Goal: Task Accomplishment & Management: Use online tool/utility

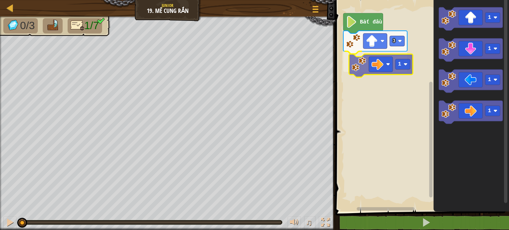
click at [351, 60] on div "3 1 Bắt đầu 1 1 1 1 1" at bounding box center [421, 104] width 176 height 215
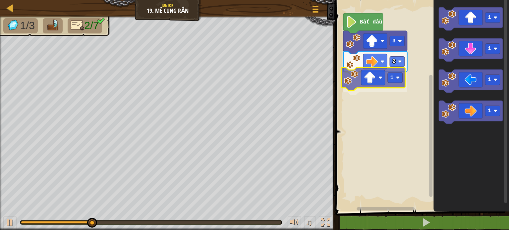
click at [350, 79] on div "Bắt đầu 3 2 1 1 1 1 1 1" at bounding box center [421, 104] width 176 height 215
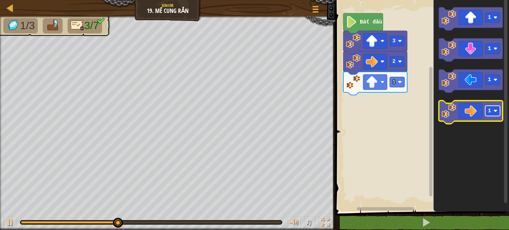
click at [488, 112] on text "1" at bounding box center [489, 111] width 3 height 6
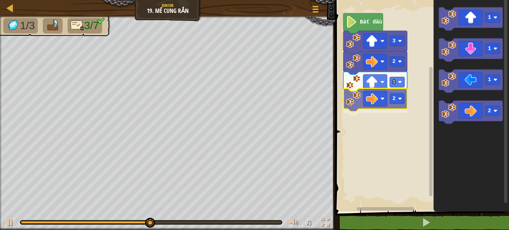
click at [365, 103] on div "Bắt đầu 3 2 1 2 1 1 1 2 2" at bounding box center [421, 104] width 176 height 215
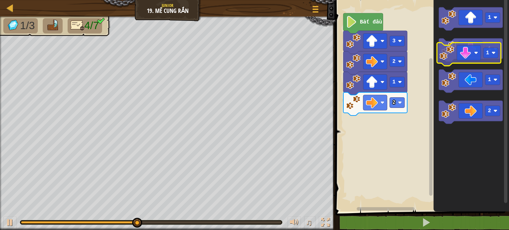
click at [455, 52] on g "1" at bounding box center [471, 49] width 64 height 23
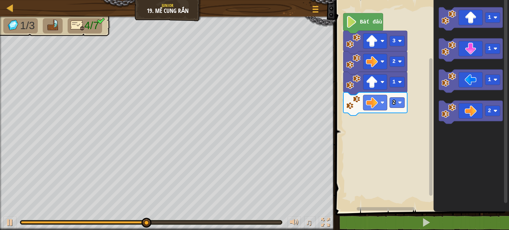
click at [495, 55] on icon "Không gian làm việc Blockly" at bounding box center [471, 49] width 64 height 23
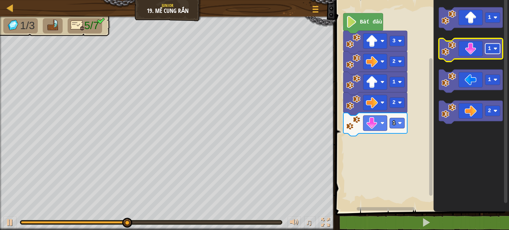
click at [493, 50] on rect "Không gian làm việc Blockly" at bounding box center [492, 49] width 15 height 10
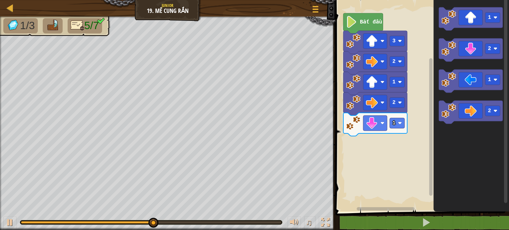
click at [413, 123] on div "Bắt đầu 3 2 1 2 1 1 2 1 2" at bounding box center [421, 104] width 176 height 215
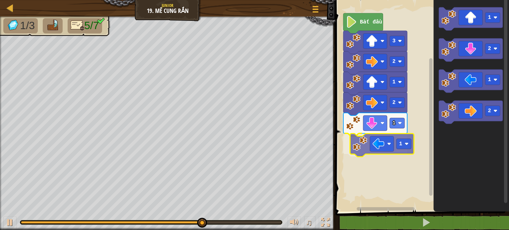
click at [355, 144] on div "Bắt đầu 3 2 1 2 1 1 1 2 1 2 1" at bounding box center [421, 104] width 176 height 215
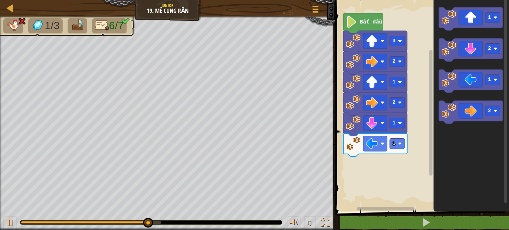
click at [413, 161] on div "Bắt đầu 3 2 1 2 1 1 1 2 1 2" at bounding box center [421, 104] width 176 height 215
click at [422, 167] on div "Bắt đầu 3 2 1 2 1 1 1 2 1 2" at bounding box center [421, 104] width 176 height 215
click at [426, 157] on div "Bắt đầu 3 2 1 2 1 1 1 2 1 2" at bounding box center [421, 104] width 176 height 215
click at [433, 158] on div "Bắt đầu 3 2 1 2 1 1 1 2 1 2" at bounding box center [421, 104] width 176 height 215
click at [448, 130] on icon "1 2 1 2" at bounding box center [472, 104] width 76 height 215
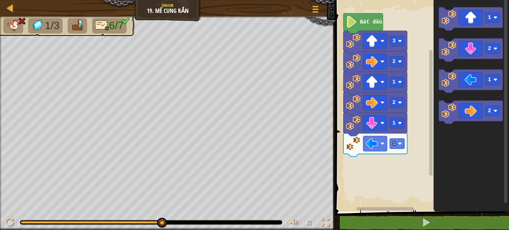
click at [460, 133] on icon "1 2 1 2" at bounding box center [472, 104] width 76 height 215
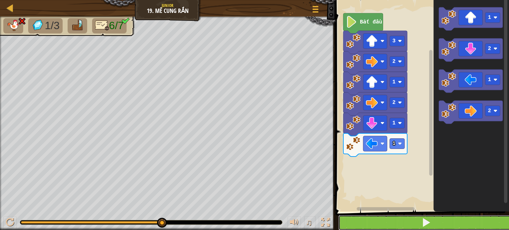
click at [381, 225] on button at bounding box center [426, 222] width 176 height 15
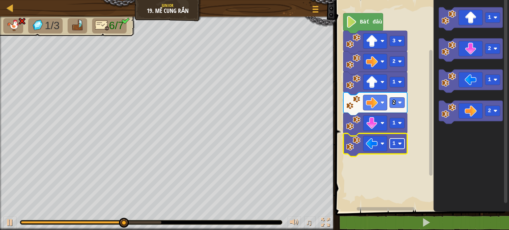
click at [397, 142] on rect "Không gian làm việc Blockly" at bounding box center [397, 144] width 15 height 10
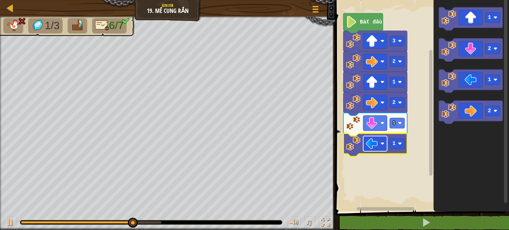
click at [371, 143] on image "Không gian làm việc Blockly" at bounding box center [372, 144] width 12 height 12
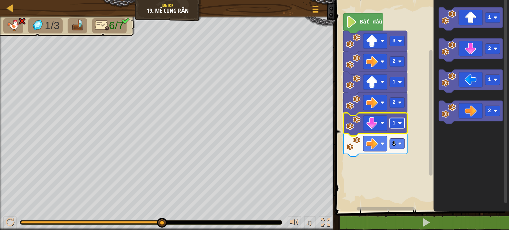
click at [400, 125] on image "Không gian làm việc Blockly" at bounding box center [400, 123] width 4 height 4
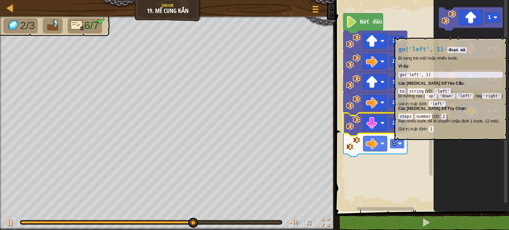
click at [402, 144] on rect "Không gian làm việc Blockly" at bounding box center [397, 144] width 15 height 10
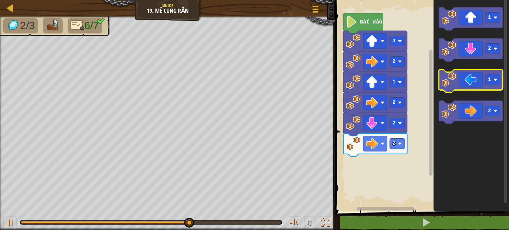
click at [441, 68] on icon "1 2 1 2" at bounding box center [472, 104] width 76 height 215
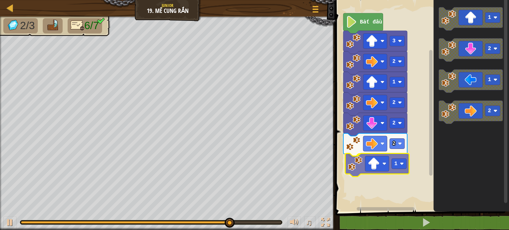
click at [358, 174] on div "Bắt đầu 3 2 1 2 2 2 1 1 2 1 2 1" at bounding box center [421, 104] width 176 height 215
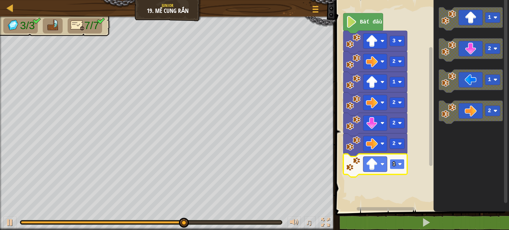
click at [400, 165] on image "Không gian làm việc Blockly" at bounding box center [400, 164] width 4 height 4
click at [396, 161] on rect "Không gian làm việc Blockly" at bounding box center [397, 164] width 15 height 10
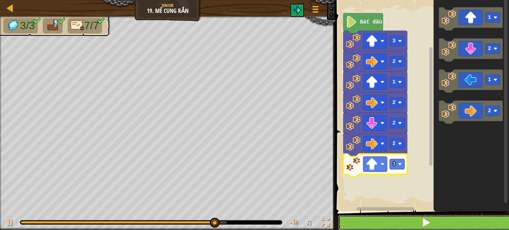
click at [386, 221] on button at bounding box center [426, 222] width 176 height 15
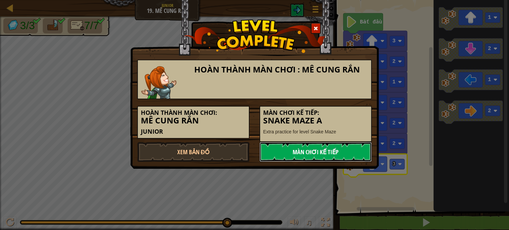
click at [314, 149] on link "Màn chơi kế tiếp" at bounding box center [316, 152] width 112 height 20
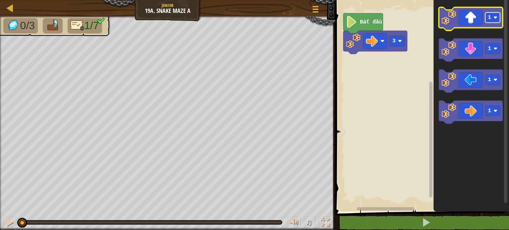
click at [493, 18] on rect "Không gian làm việc Blockly" at bounding box center [492, 18] width 15 height 10
